Goal: Transaction & Acquisition: Purchase product/service

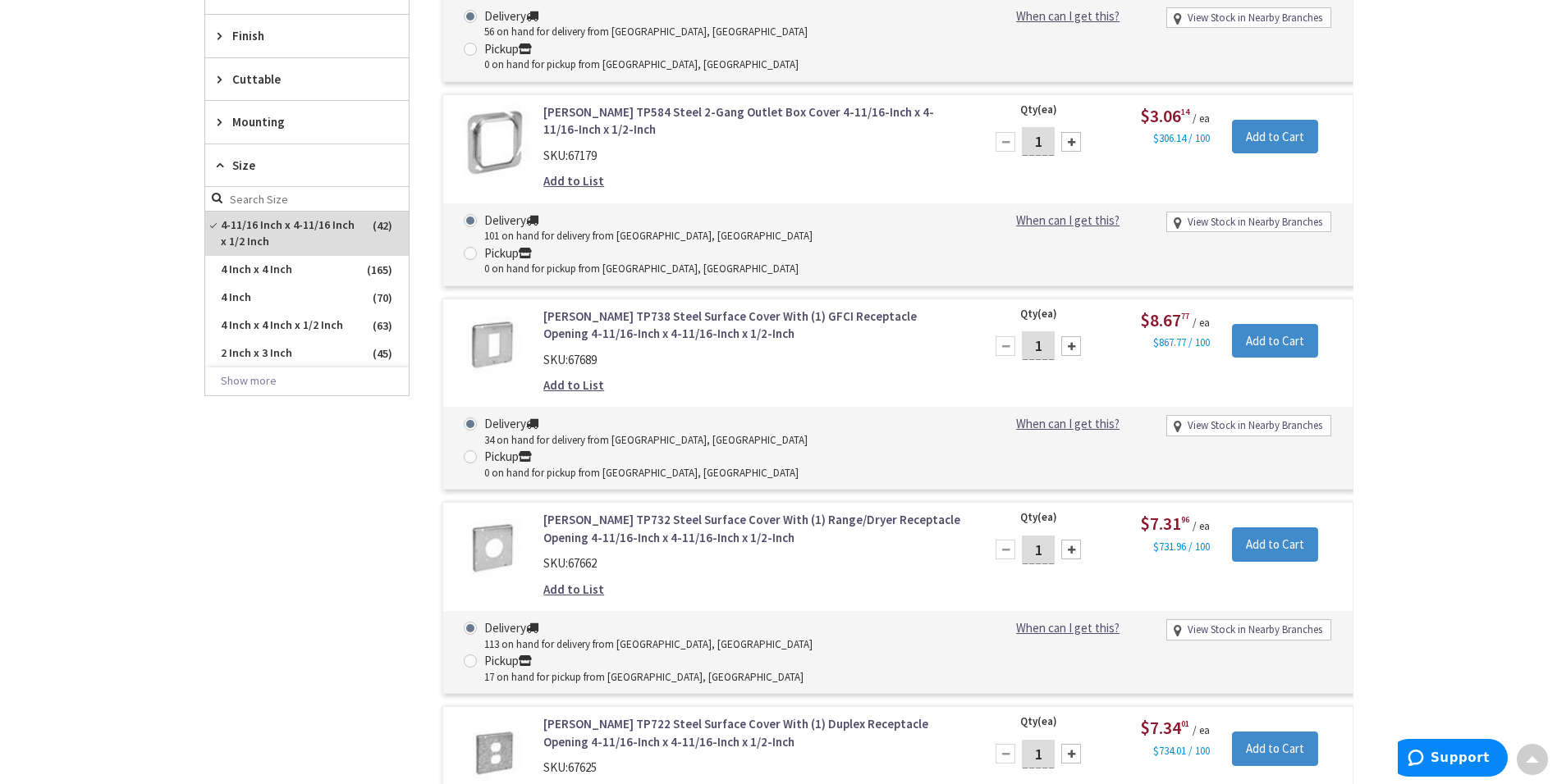
scroll to position [799, 0]
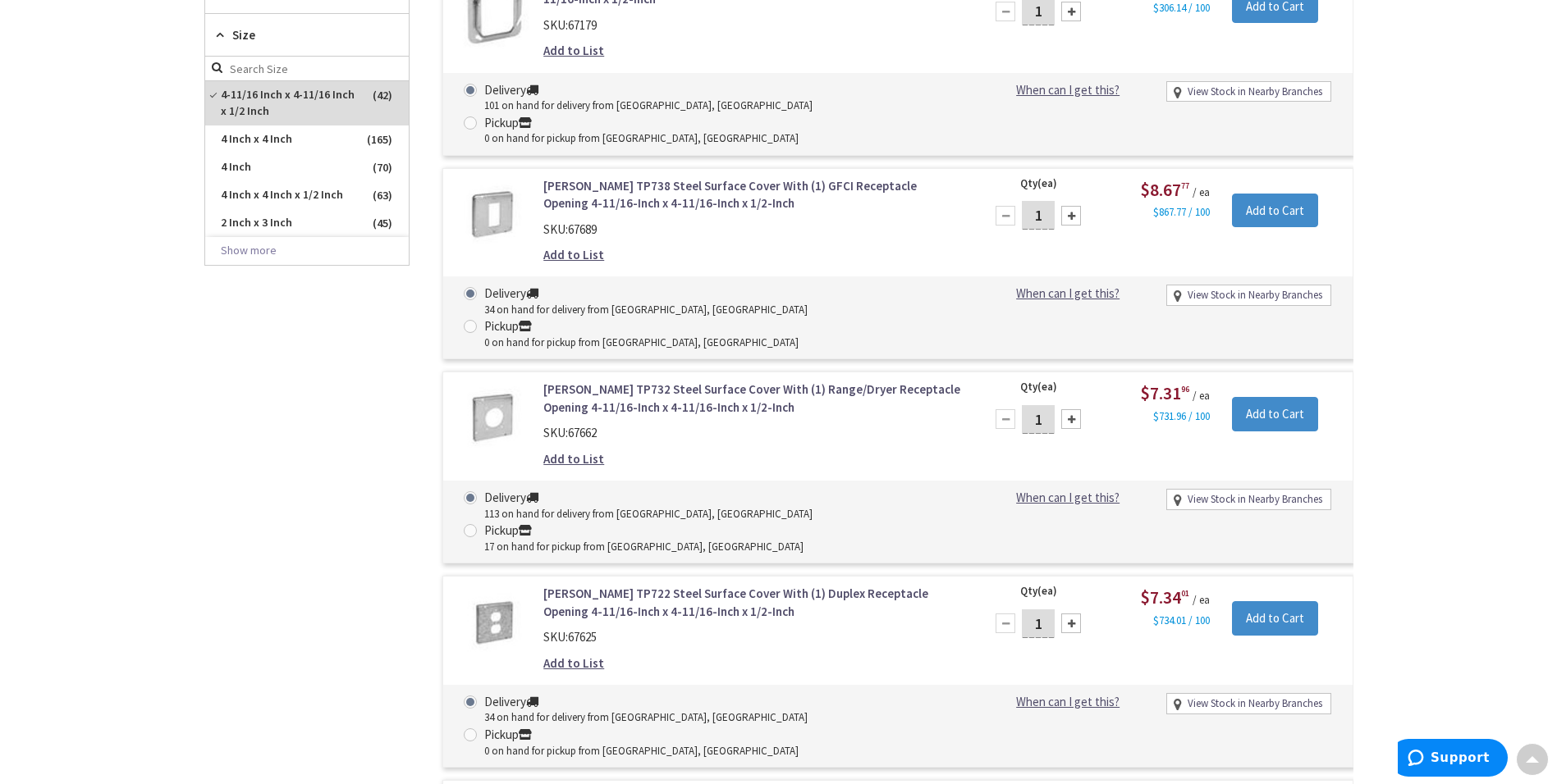
click at [747, 380] on link "[PERSON_NAME] TP732 Steel Surface Cover With (1) Range/Dryer Receptacle Opening…" at bounding box center [752, 397] width 418 height 35
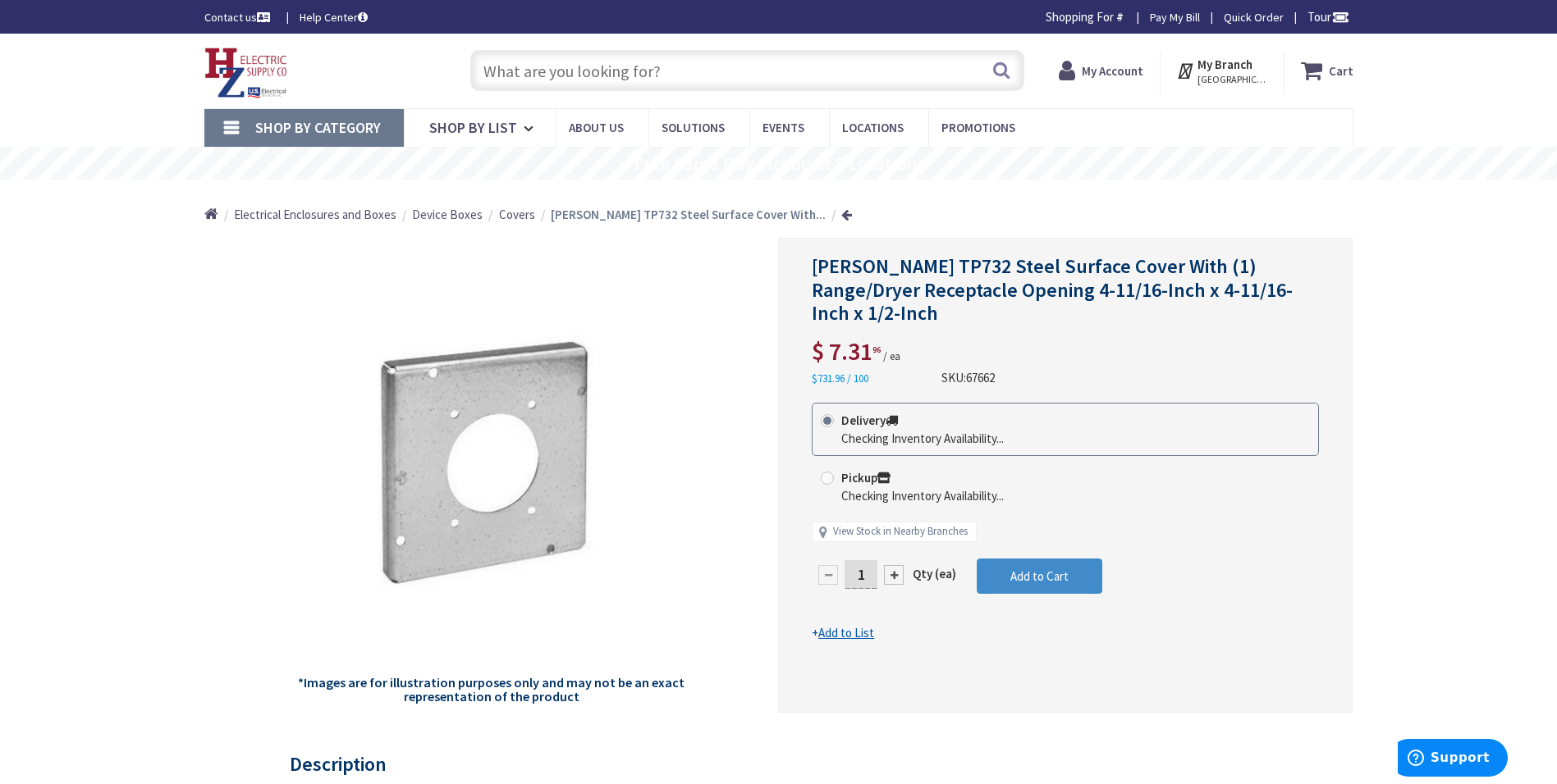
type input "[PERSON_NAME], [GEOGRAPHIC_DATA], [GEOGRAPHIC_DATA] 12542, [GEOGRAPHIC_DATA]"
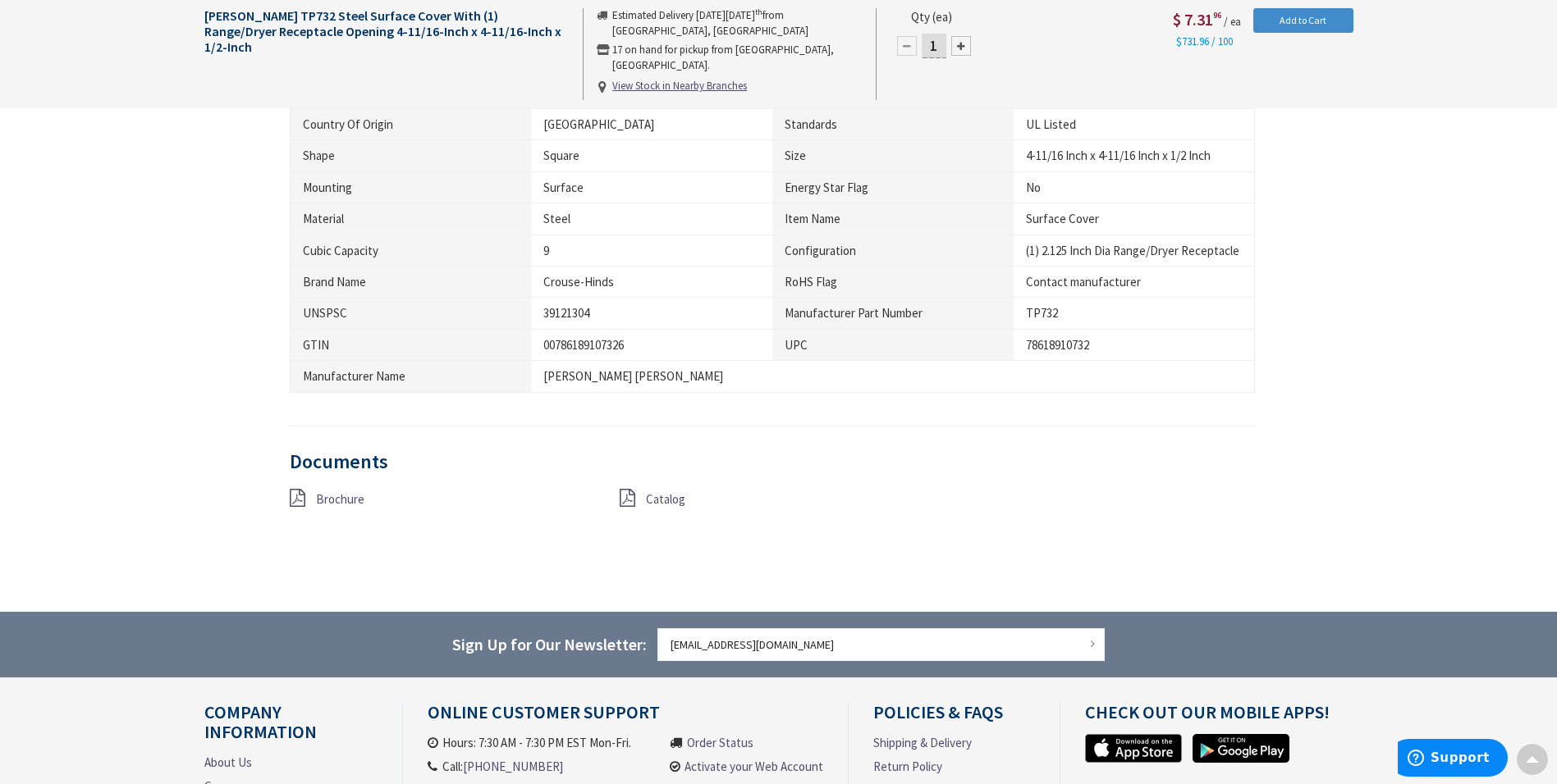
scroll to position [903, 0]
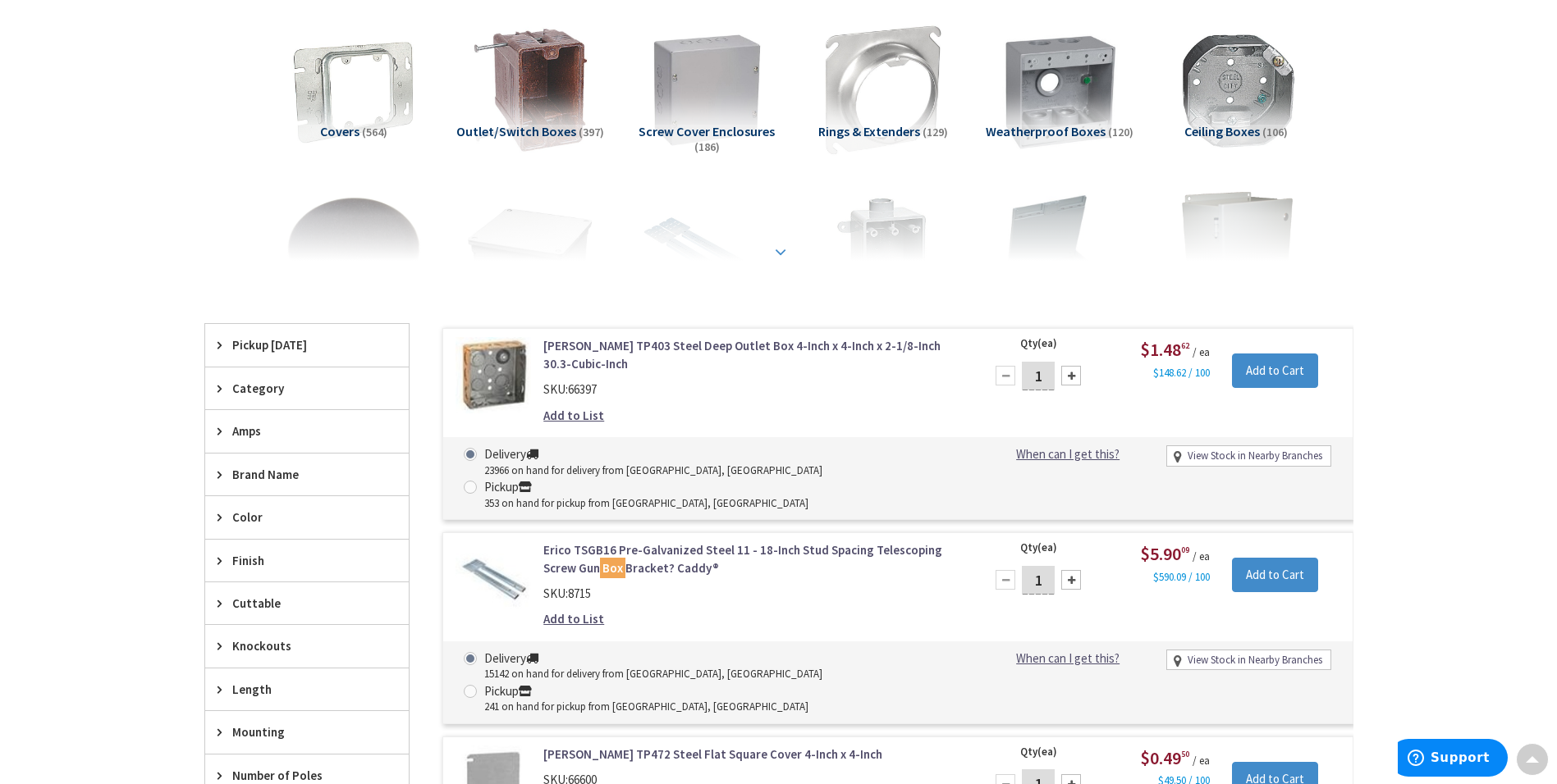
scroll to position [289, 0]
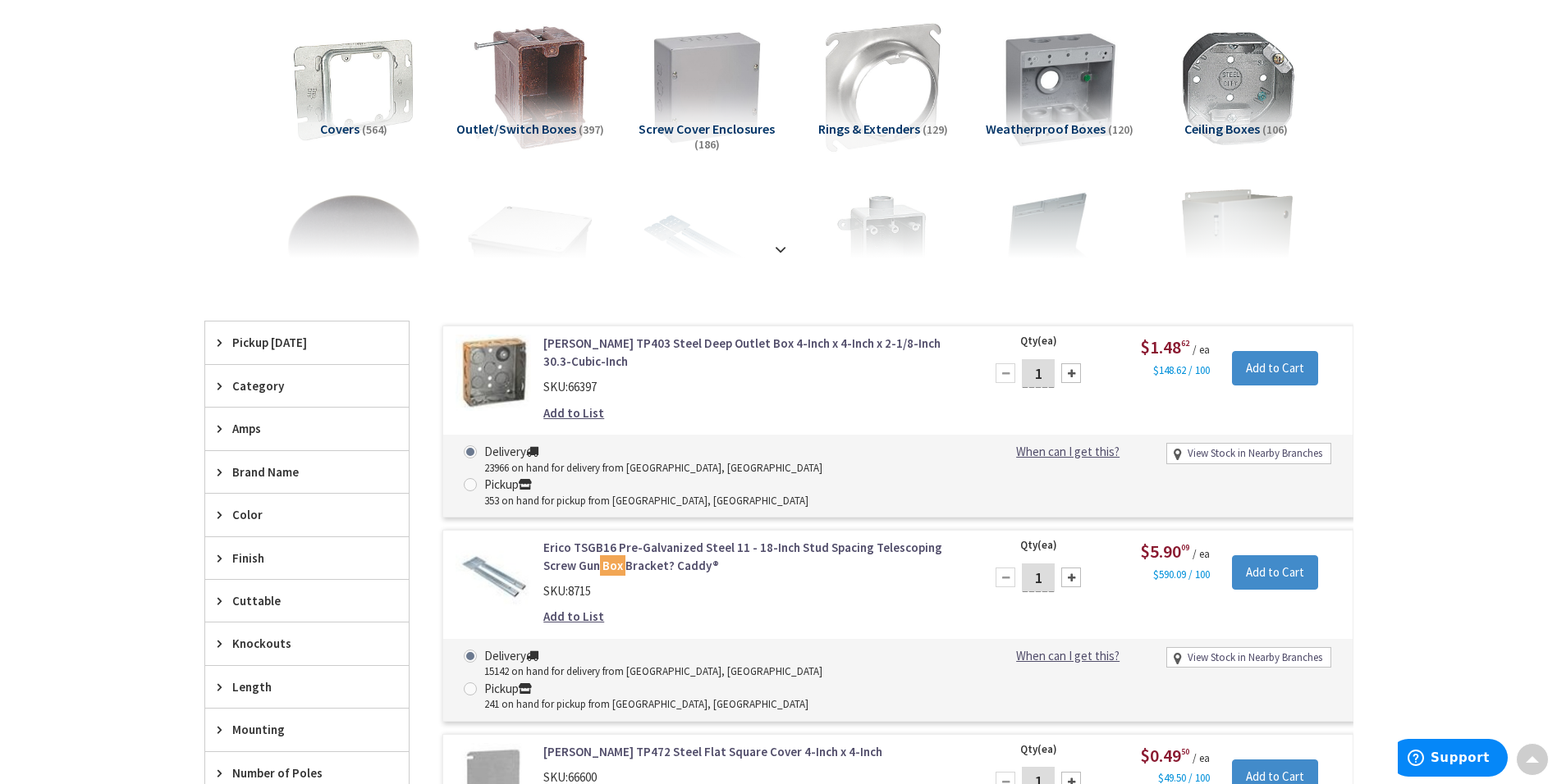
click at [360, 128] on h5 "Covers (564)" at bounding box center [354, 129] width 150 height 14
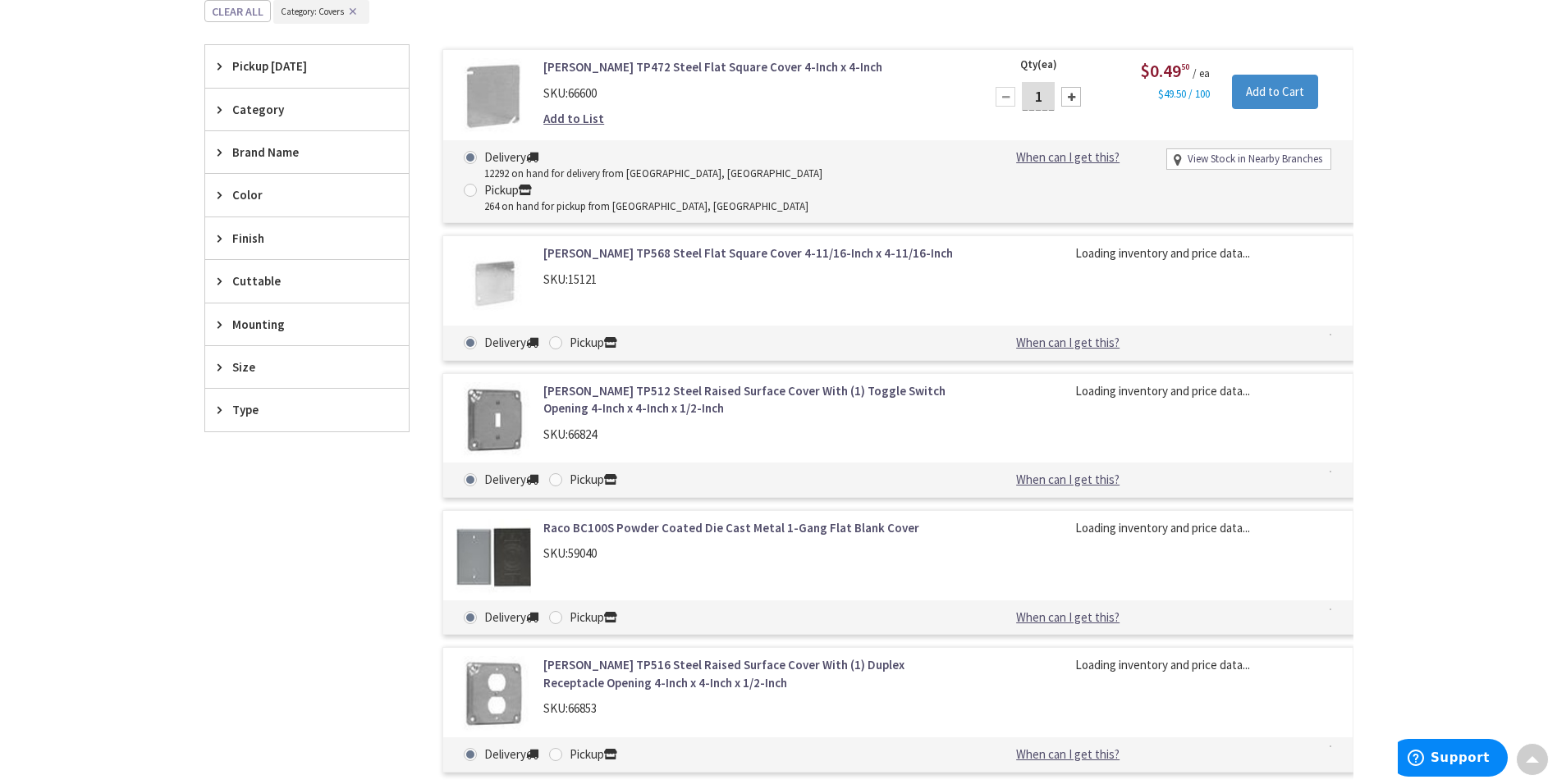
click at [256, 377] on div "Size" at bounding box center [307, 367] width 204 height 42
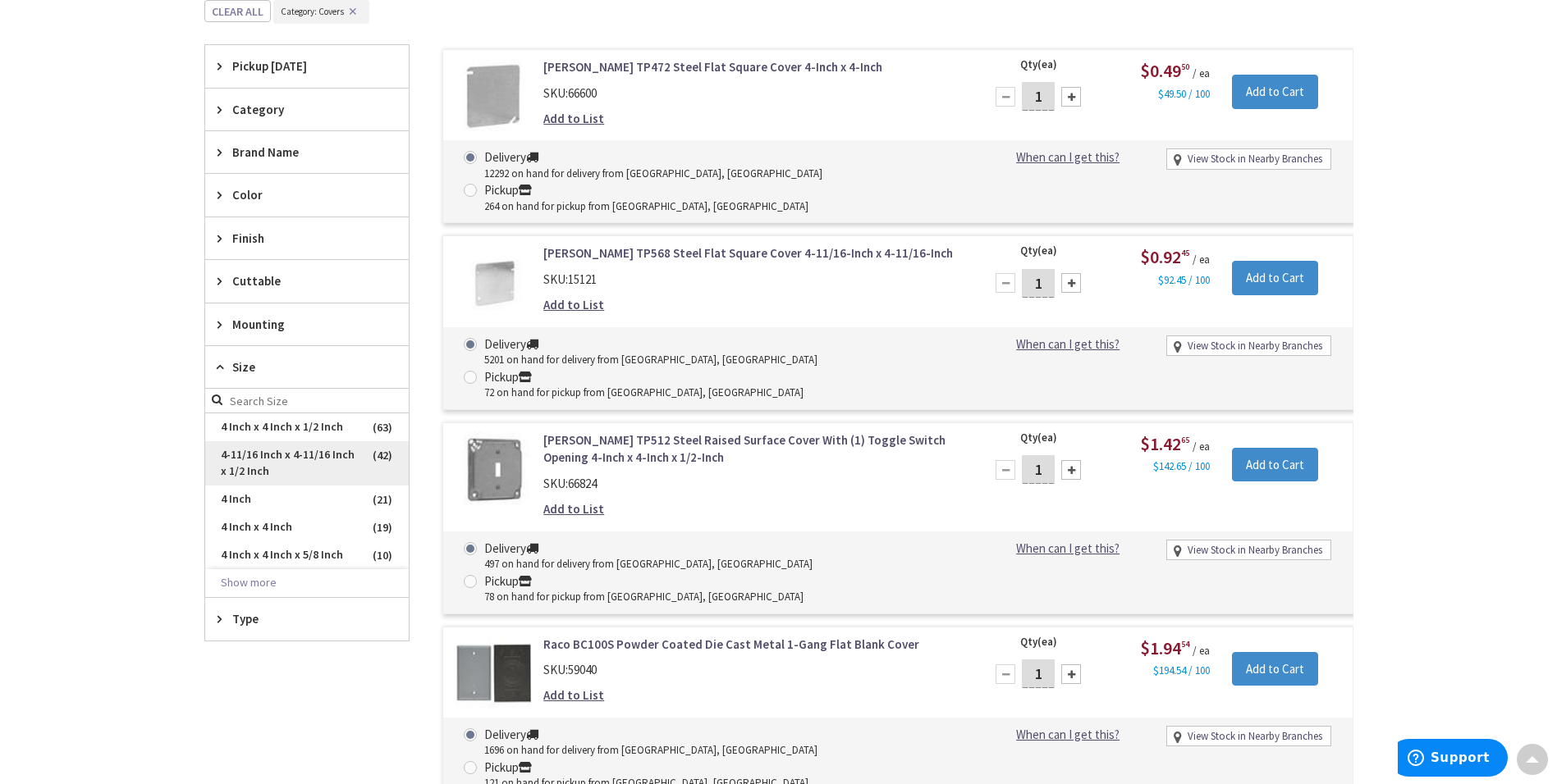
click at [283, 460] on span "4-11/16 Inch x 4-11/16 Inch x 1/2 Inch" at bounding box center [307, 463] width 204 height 44
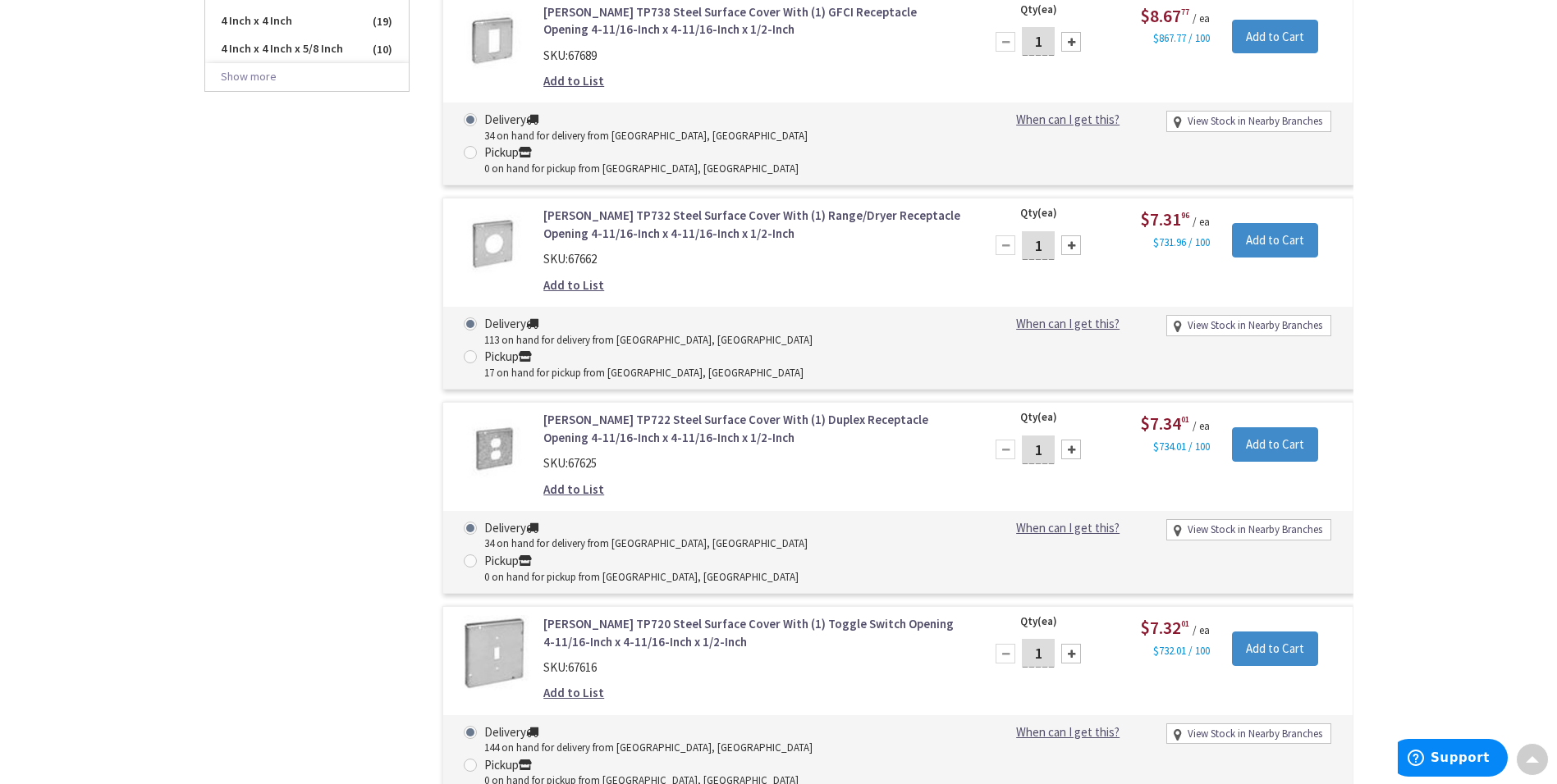
scroll to position [1002, 0]
